Goal: Transaction & Acquisition: Purchase product/service

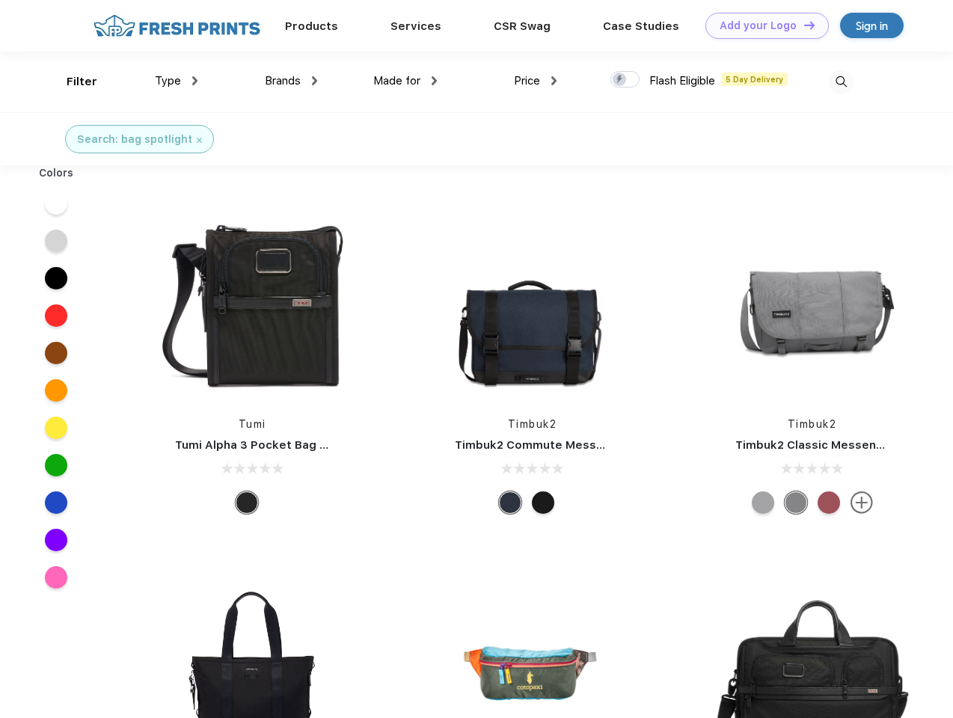
scroll to position [1, 0]
click at [762, 25] on link "Add your Logo Design Tool" at bounding box center [767, 26] width 123 height 26
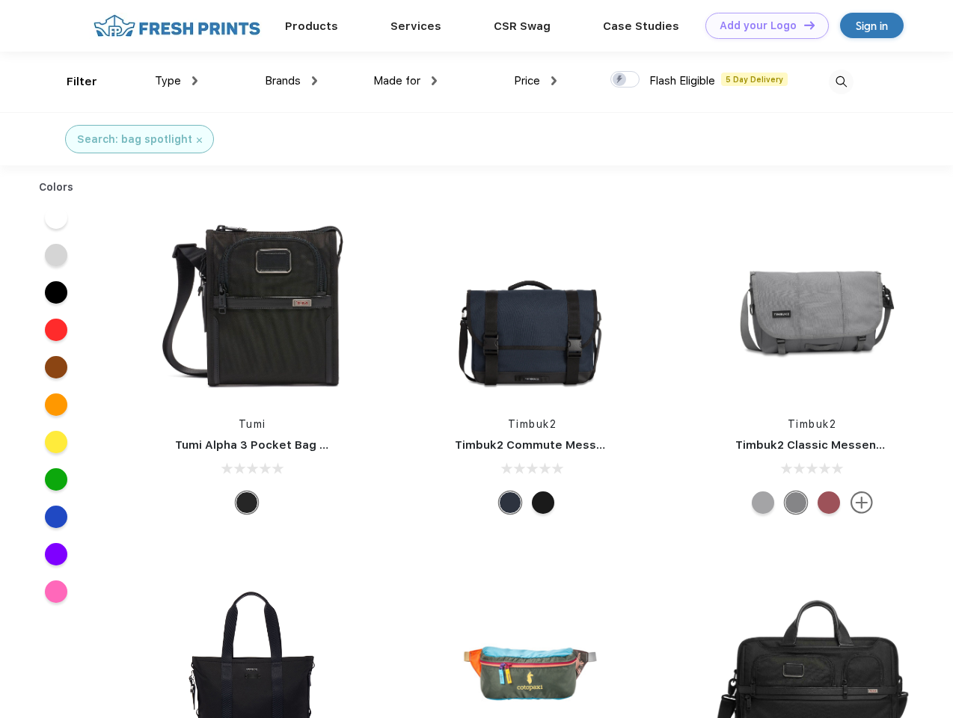
click at [0, 0] on div "Design Tool" at bounding box center [0, 0] width 0 height 0
click at [803, 25] on link "Add your Logo Design Tool" at bounding box center [767, 26] width 123 height 26
click at [72, 82] on div "Filter" at bounding box center [82, 81] width 31 height 17
click at [177, 81] on span "Type" at bounding box center [168, 80] width 26 height 13
click at [291, 81] on span "Brands" at bounding box center [283, 80] width 36 height 13
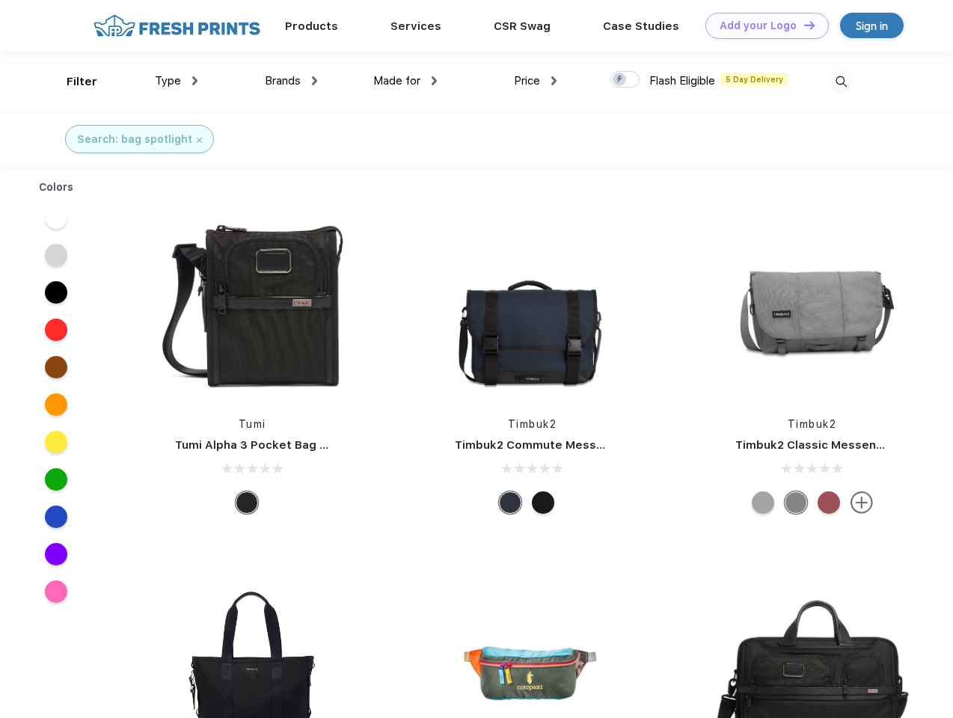
click at [406, 81] on span "Made for" at bounding box center [396, 80] width 47 height 13
click at [536, 81] on span "Price" at bounding box center [527, 80] width 26 height 13
click at [626, 80] on div at bounding box center [625, 79] width 29 height 16
click at [620, 80] on input "checkbox" at bounding box center [616, 75] width 10 height 10
click at [841, 82] on img at bounding box center [841, 82] width 25 height 25
